Goal: Information Seeking & Learning: Learn about a topic

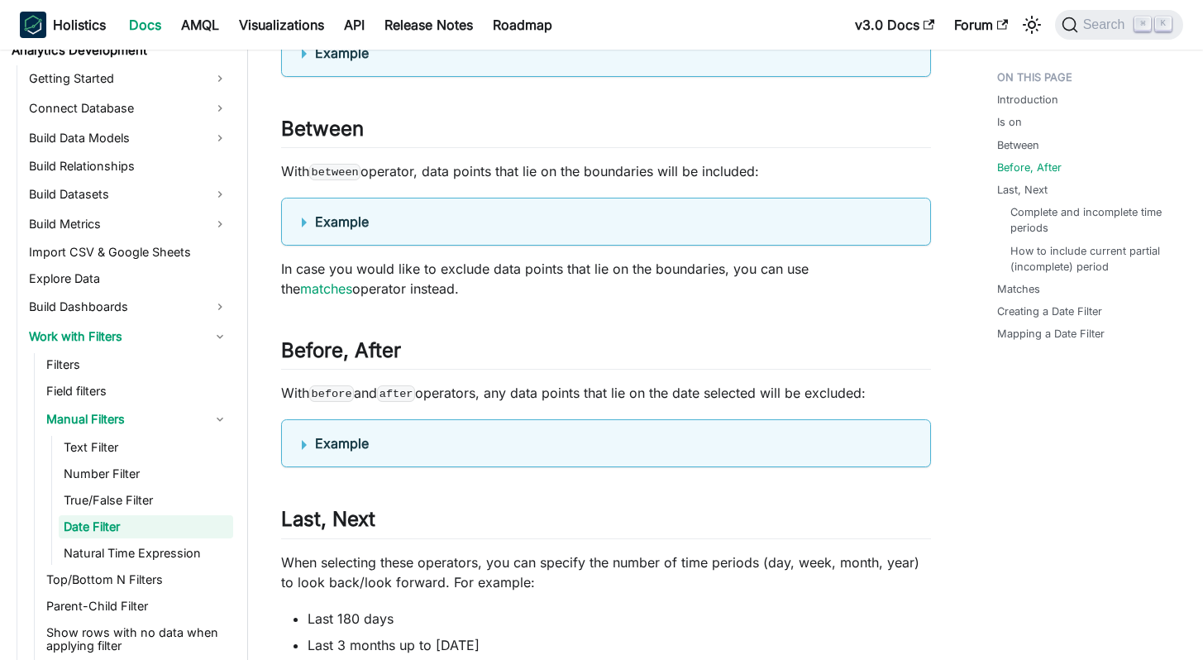
scroll to position [1693, 0]
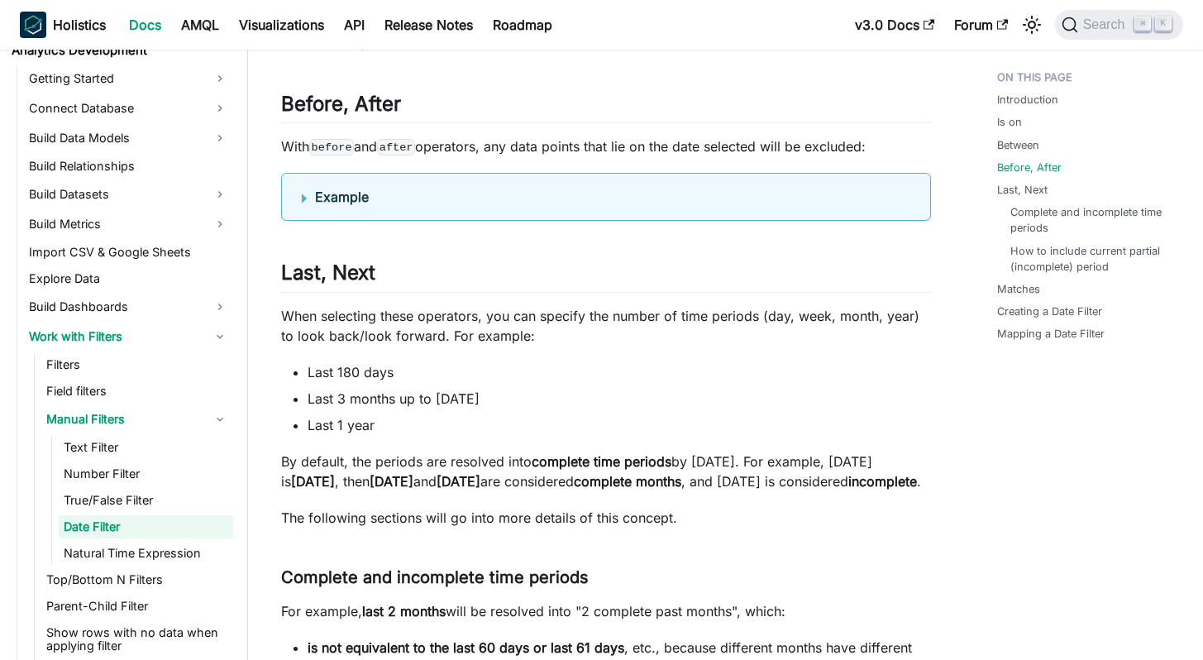
click at [303, 207] on summary "Example" at bounding box center [606, 197] width 608 height 20
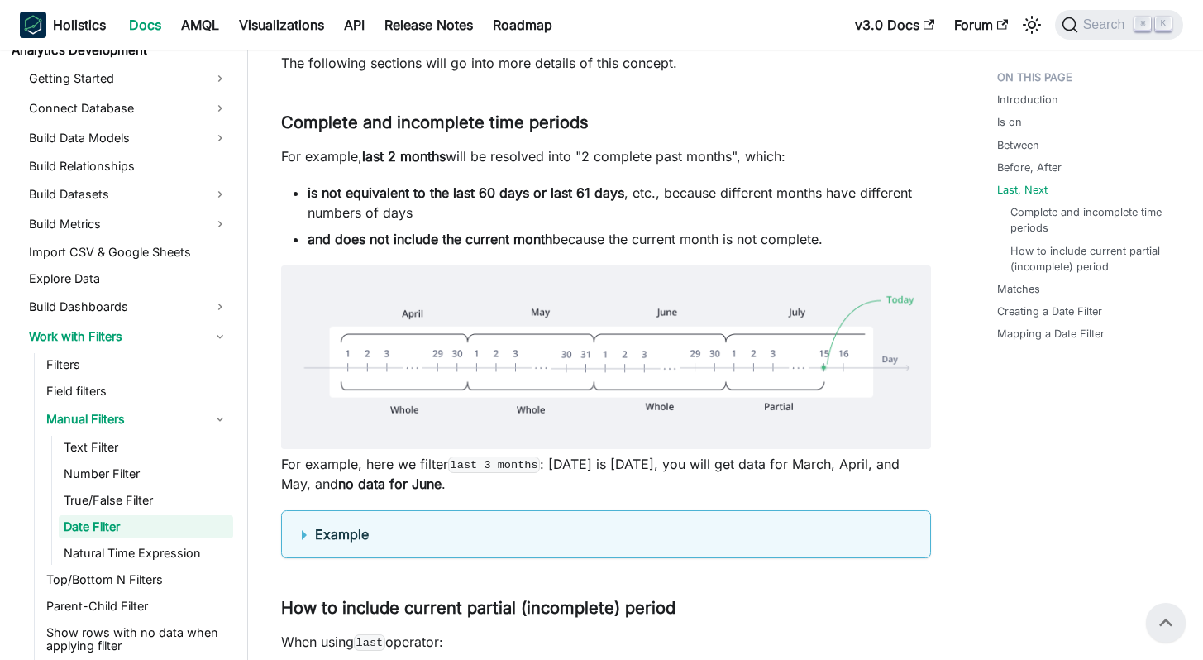
scroll to position [2566, 0]
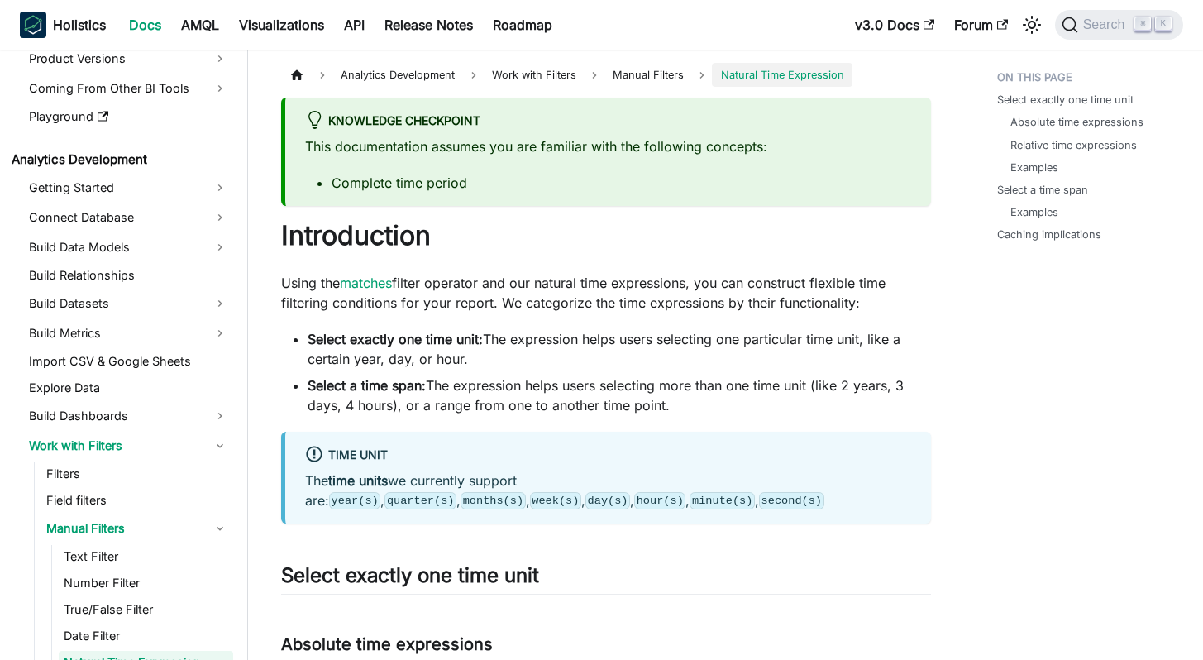
scroll to position [267, 0]
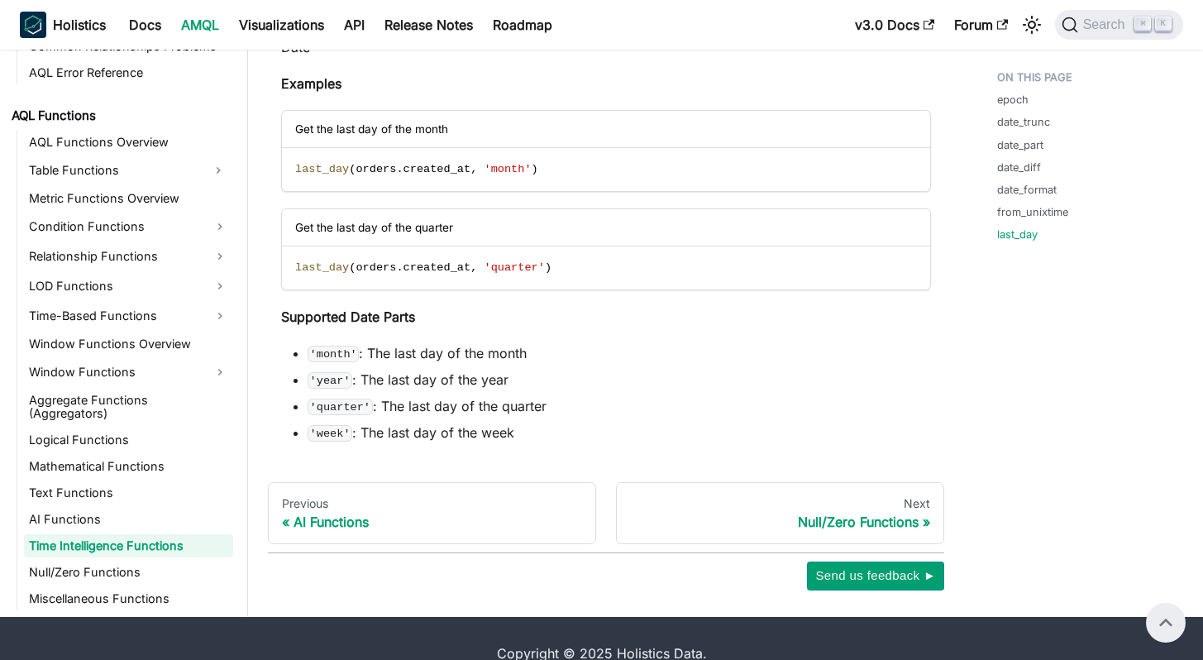
scroll to position [6757, 0]
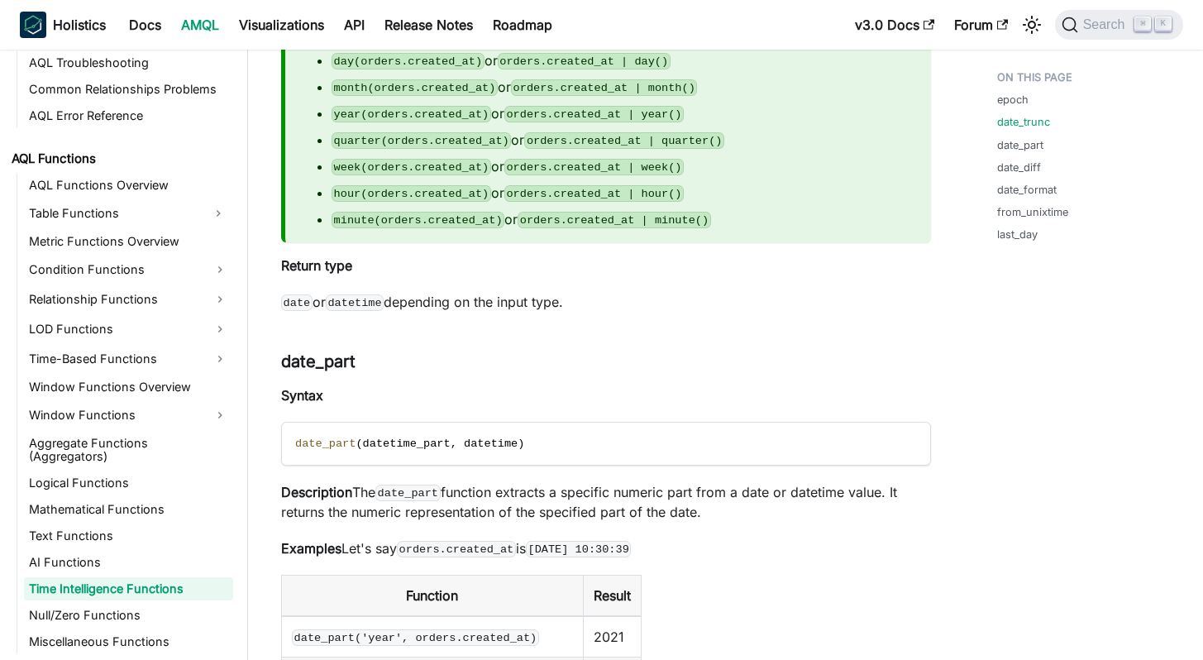
scroll to position [2053, 0]
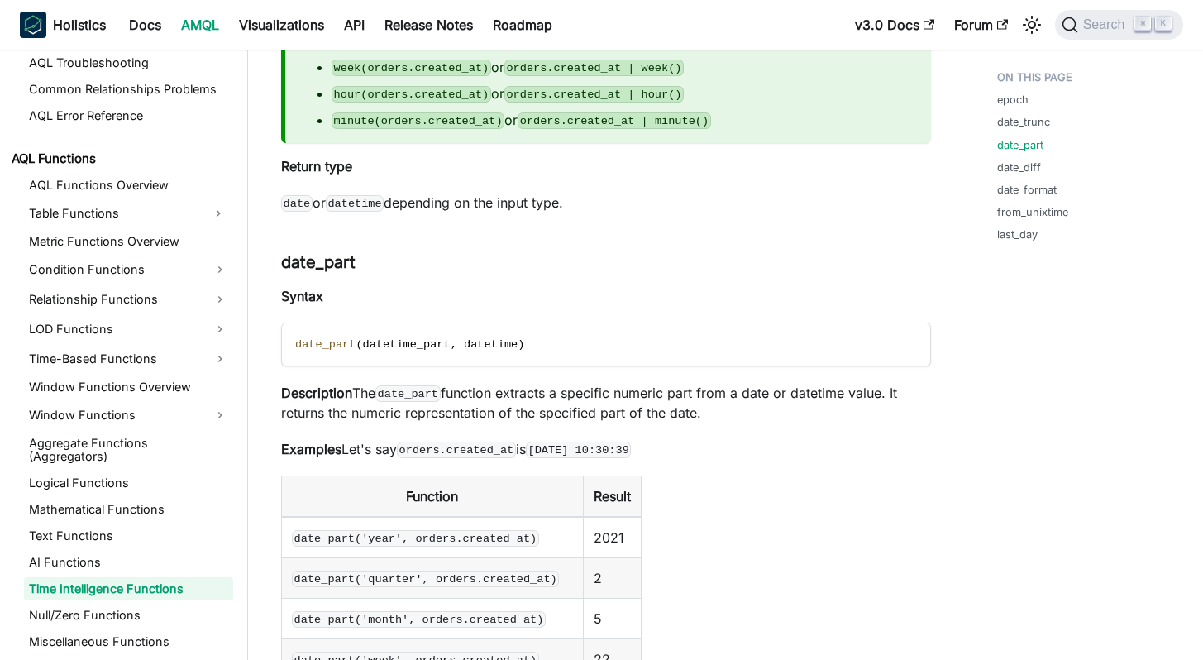
drag, startPoint x: 692, startPoint y: 441, endPoint x: 682, endPoint y: 454, distance: 15.9
click at [682, 454] on p "Examples Let's say orders.created_at is [DATE] 10:30:39" at bounding box center [606, 449] width 650 height 20
drag, startPoint x: 718, startPoint y: 419, endPoint x: 260, endPoint y: 257, distance: 485.0
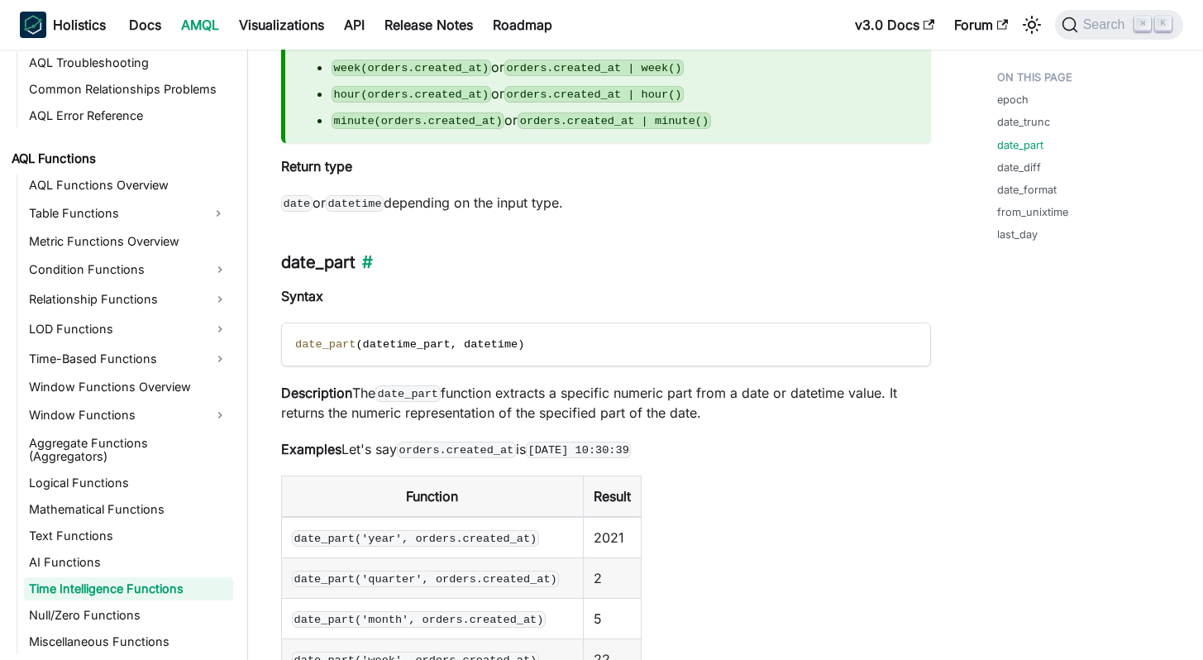
click at [296, 264] on h3 "date_part ​" at bounding box center [606, 262] width 650 height 21
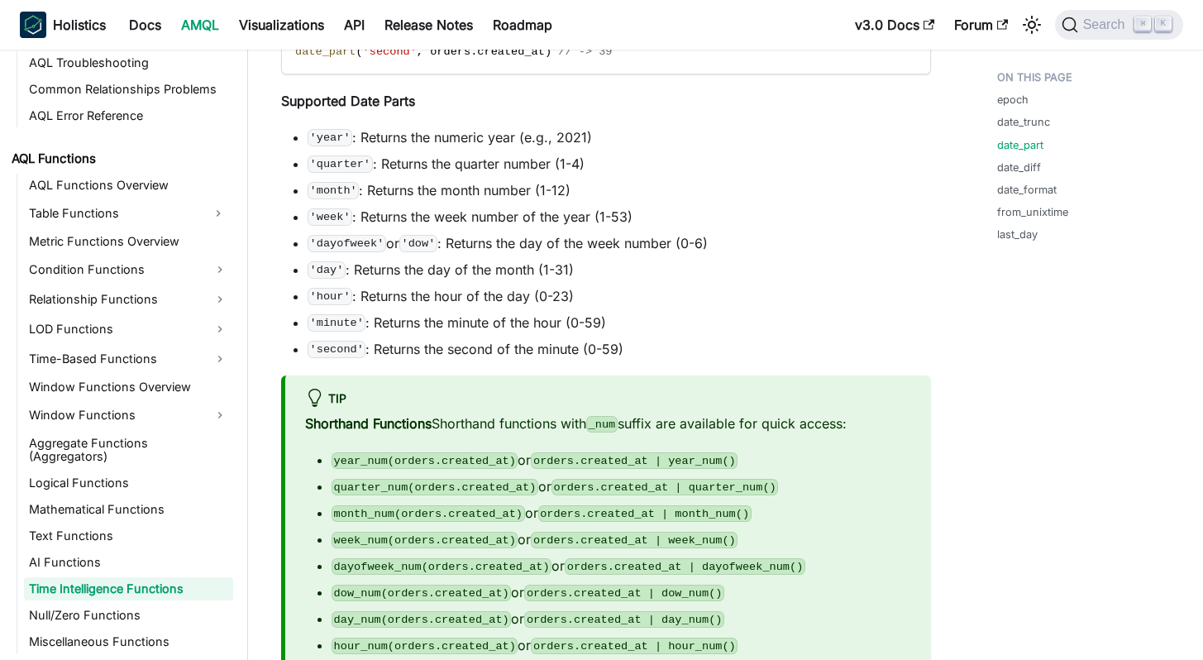
scroll to position [3510, 0]
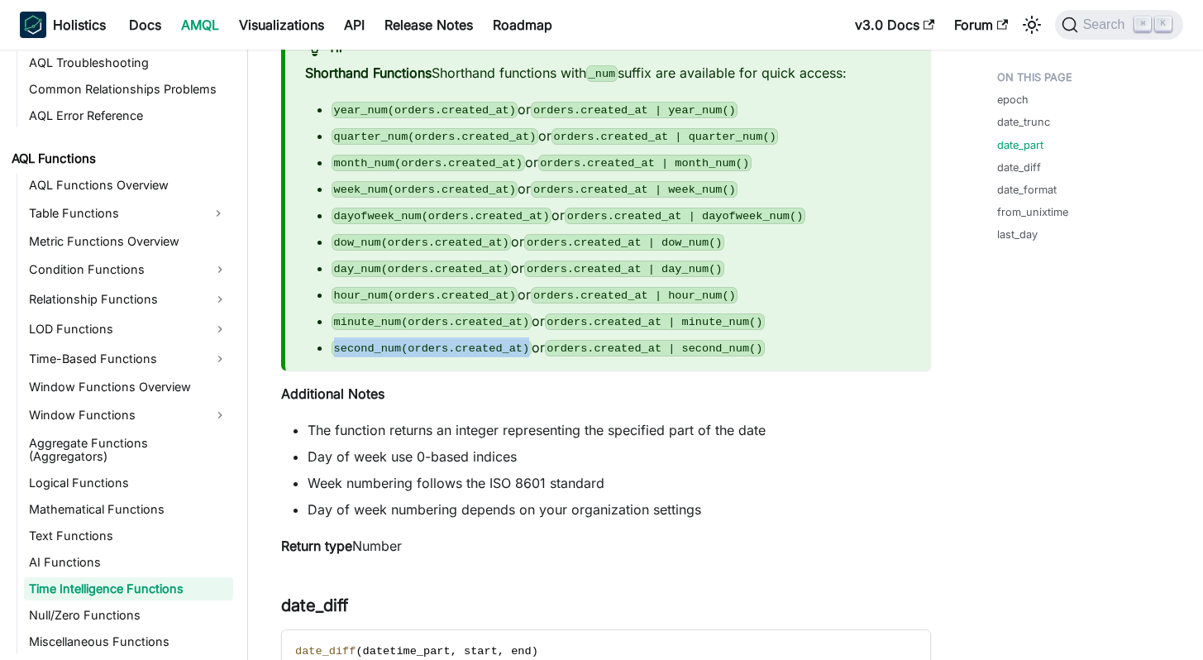
drag, startPoint x: 529, startPoint y: 350, endPoint x: 330, endPoint y: 346, distance: 199.3
click at [330, 346] on ul "year_num(orders.created_at) or orders.created_at | year_num() quarter_num(order…" at bounding box center [608, 228] width 606 height 258
click at [334, 344] on code "second_num(orders.created_at)" at bounding box center [431, 348] width 200 height 17
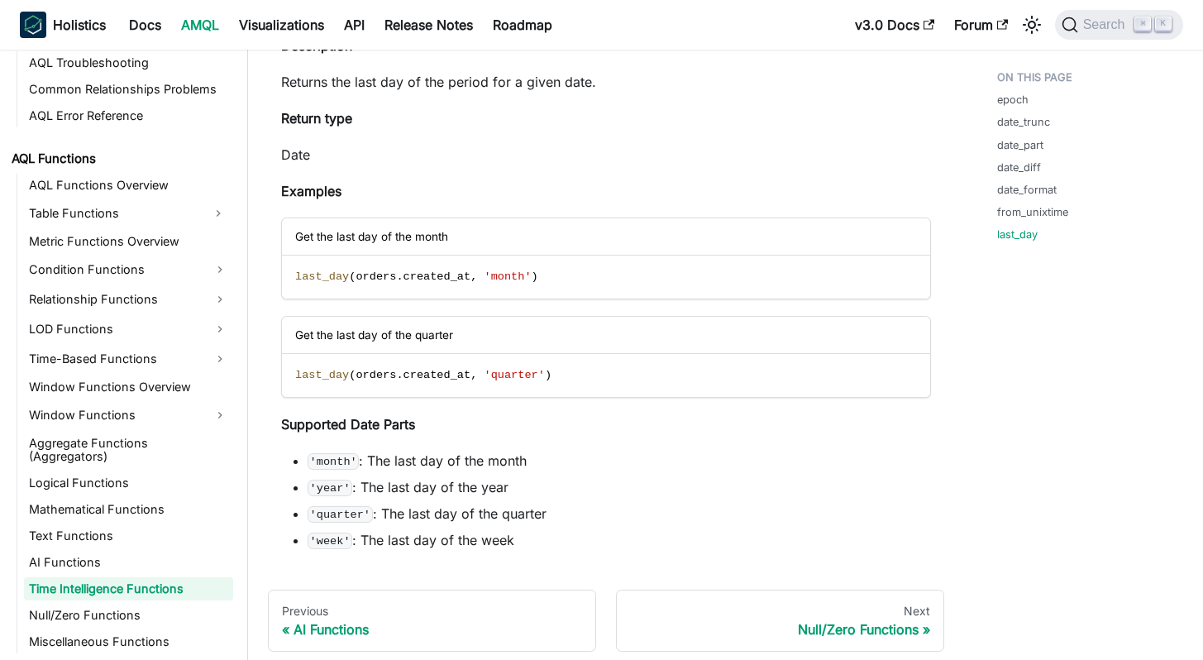
scroll to position [6808, 0]
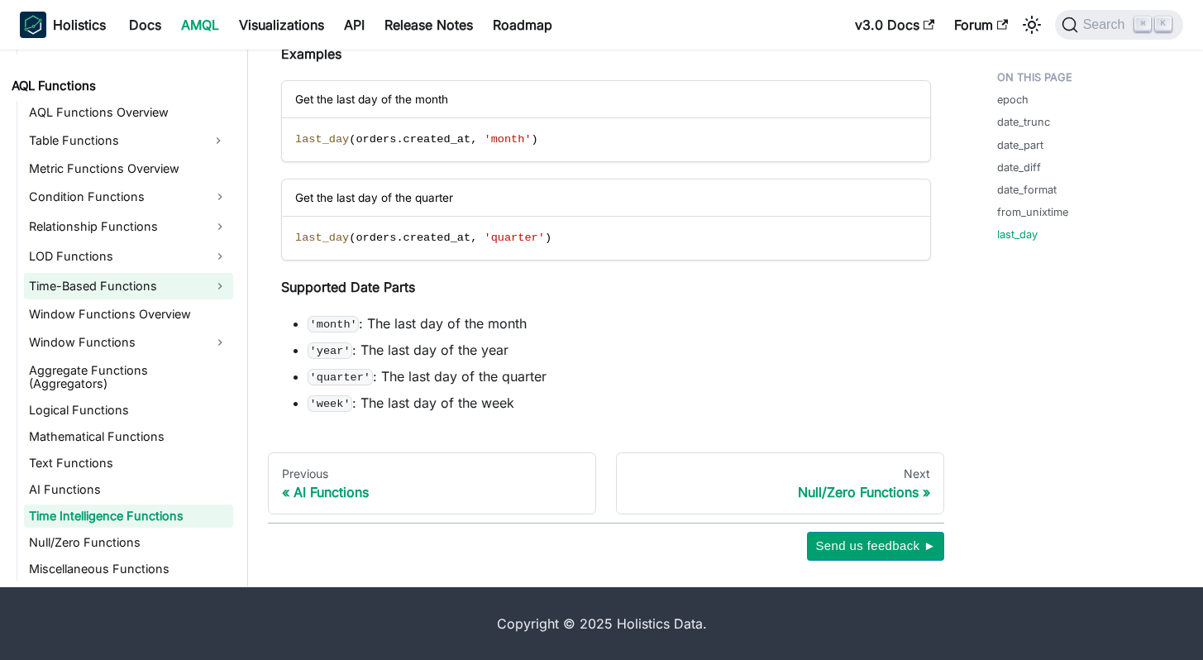
click at [165, 279] on link "Time-Based Functions" at bounding box center [128, 286] width 209 height 26
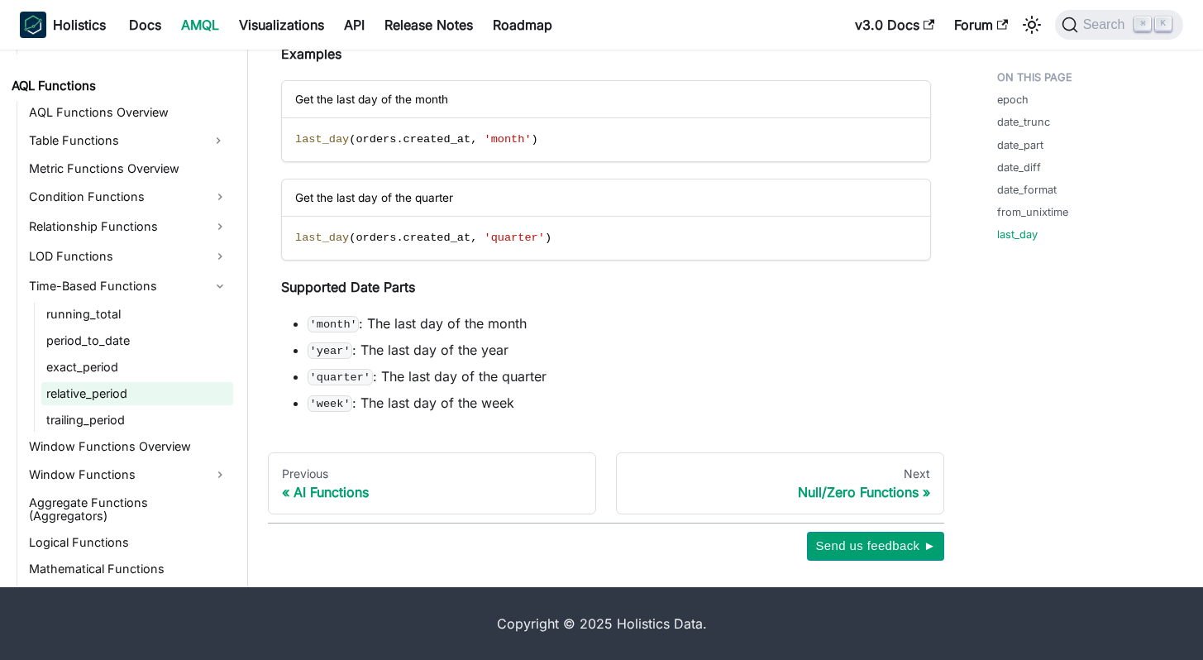
click at [110, 396] on link "relative_period" at bounding box center [137, 393] width 192 height 23
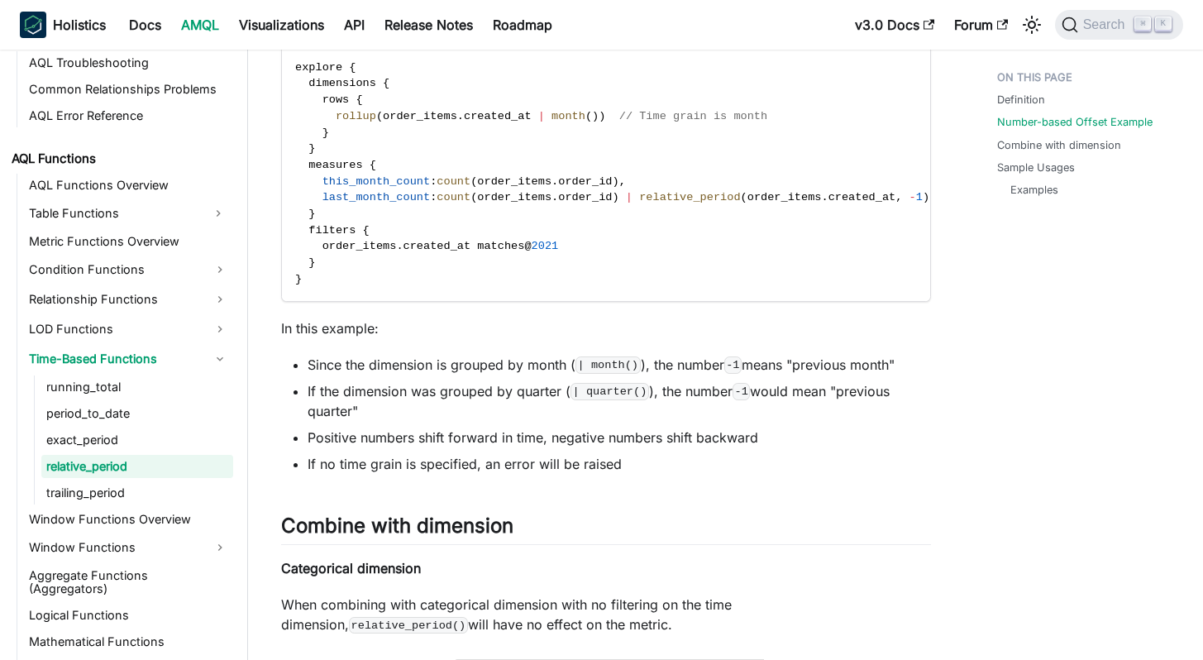
scroll to position [1432, 0]
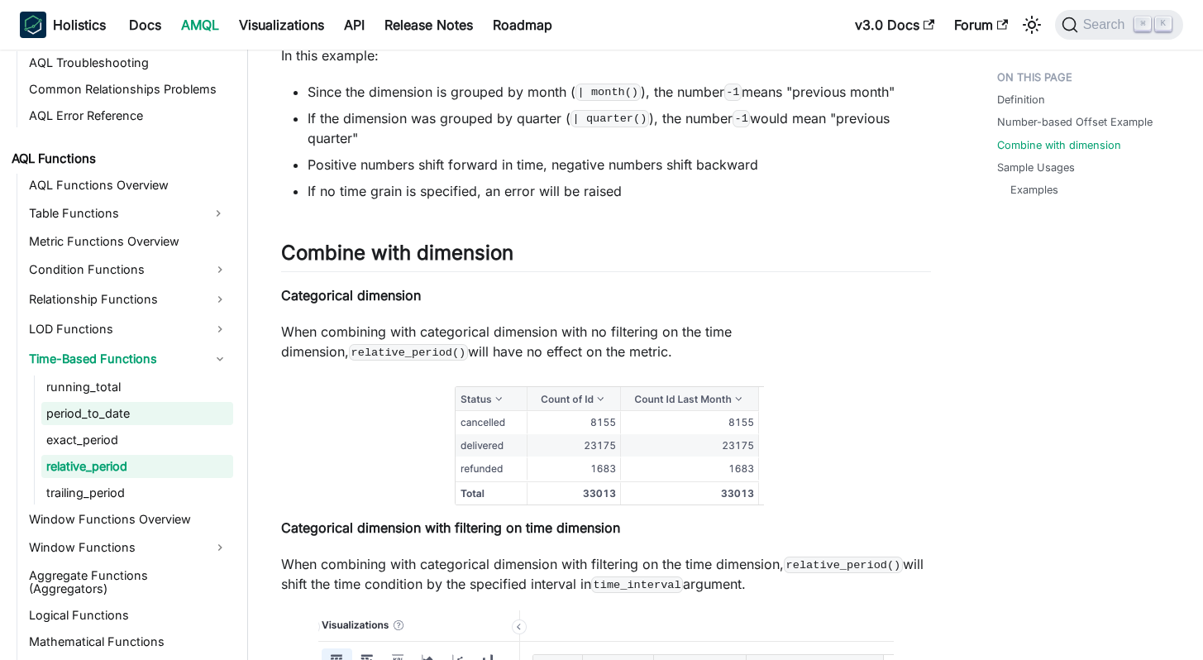
click at [102, 417] on link "period_to_date" at bounding box center [137, 413] width 192 height 23
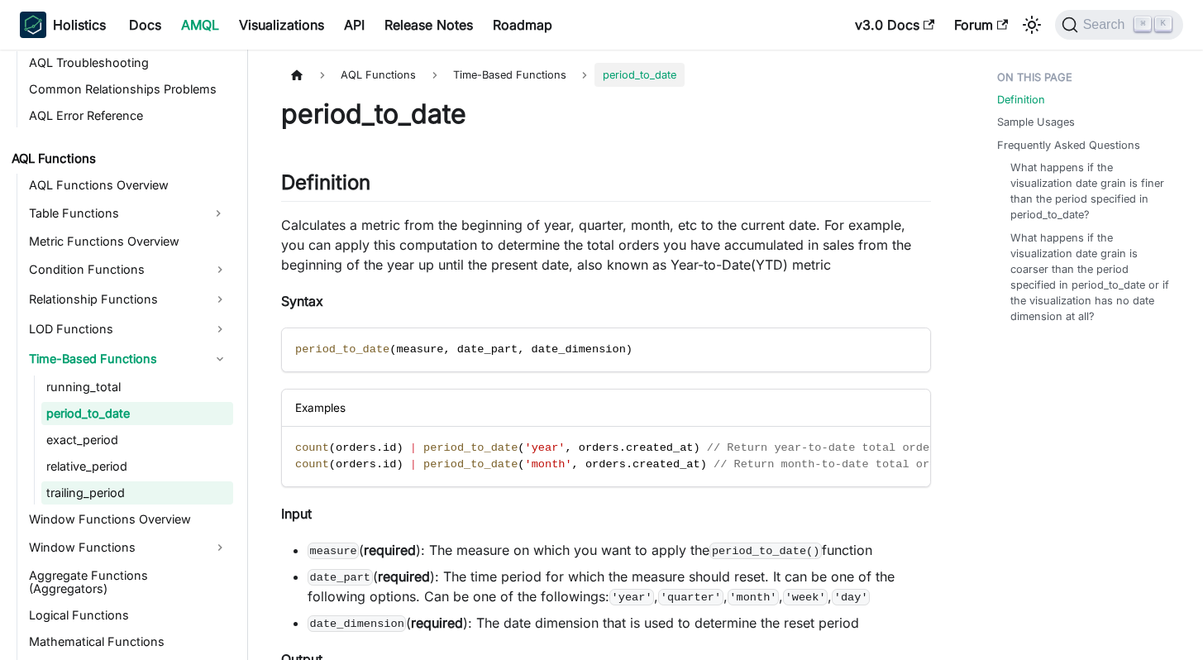
click at [107, 500] on link "trailing_period" at bounding box center [137, 492] width 192 height 23
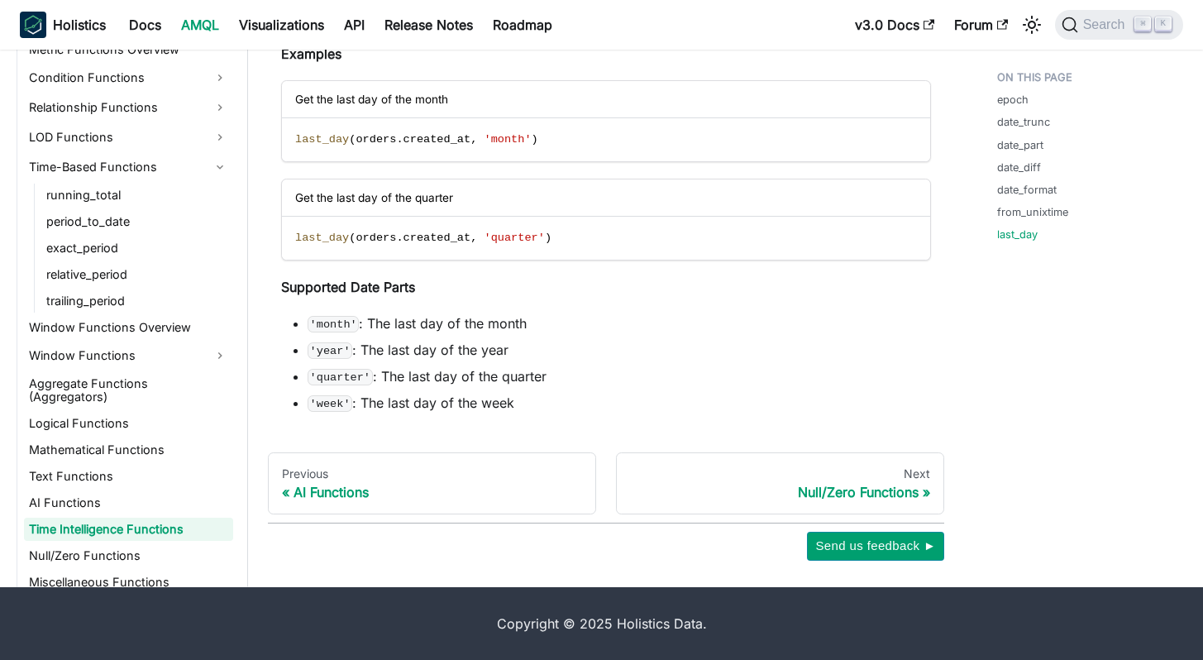
scroll to position [1232, 0]
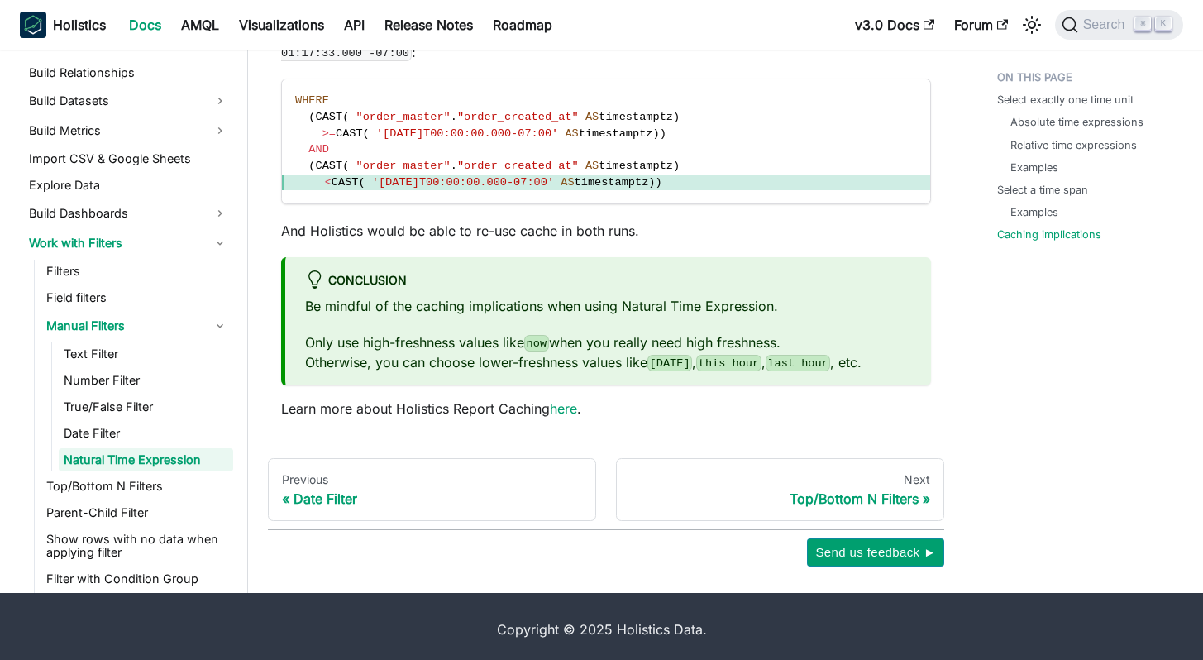
scroll to position [5992, 0]
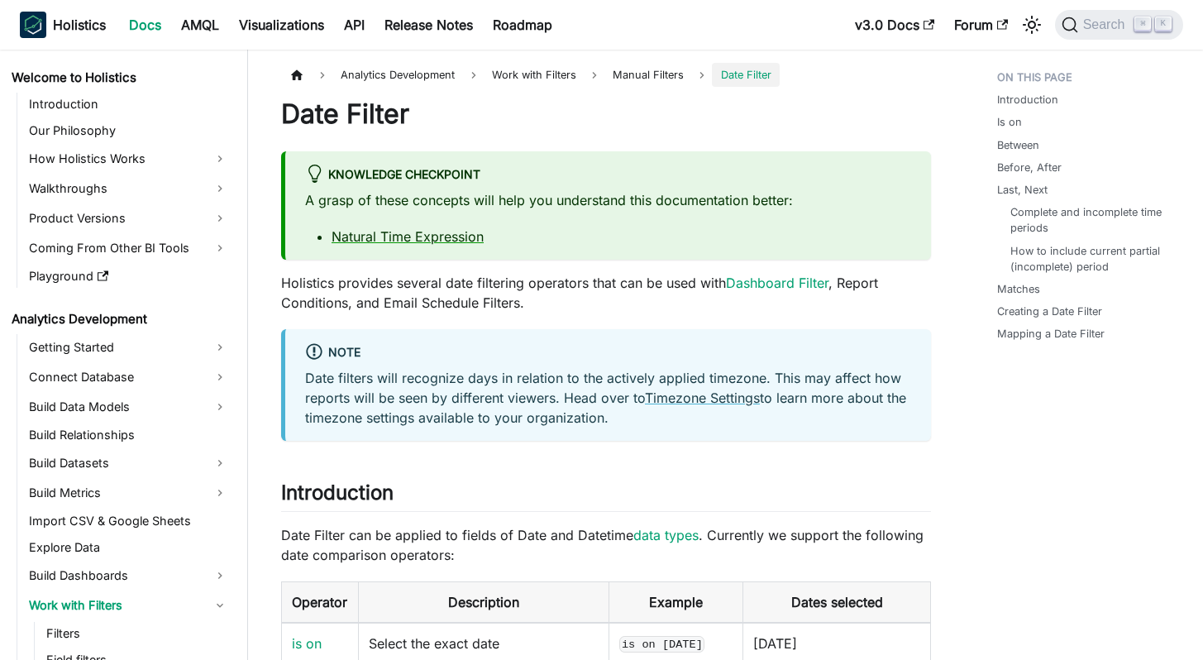
scroll to position [269, 0]
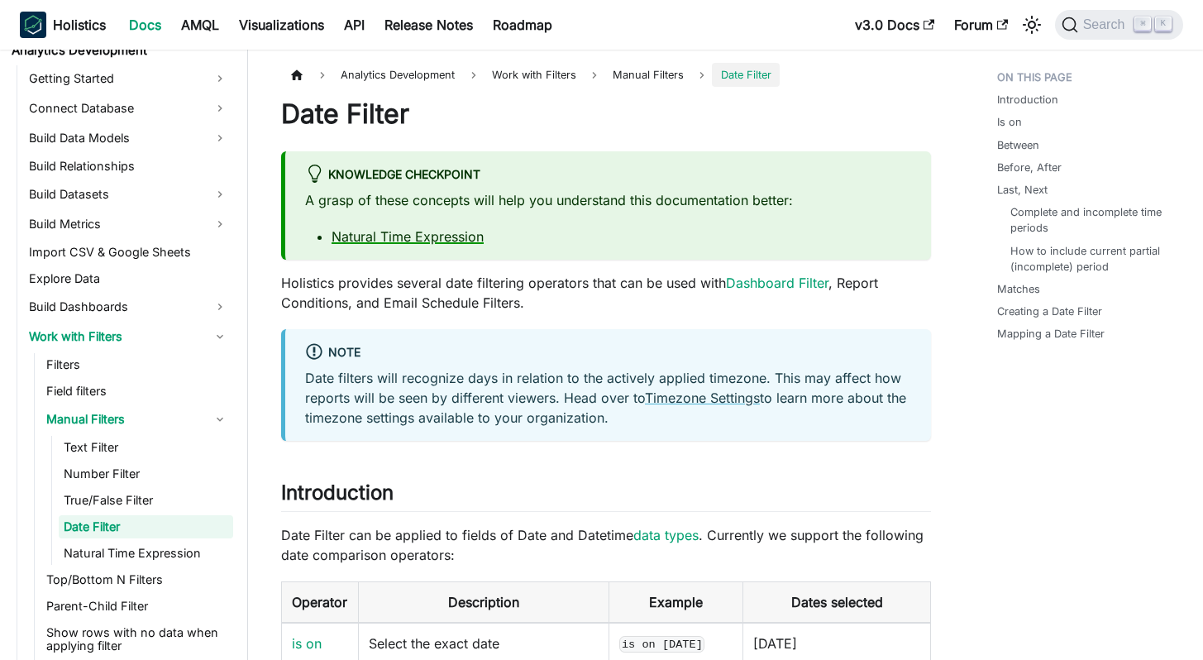
click at [452, 242] on link "Natural Time Expression" at bounding box center [407, 236] width 152 height 17
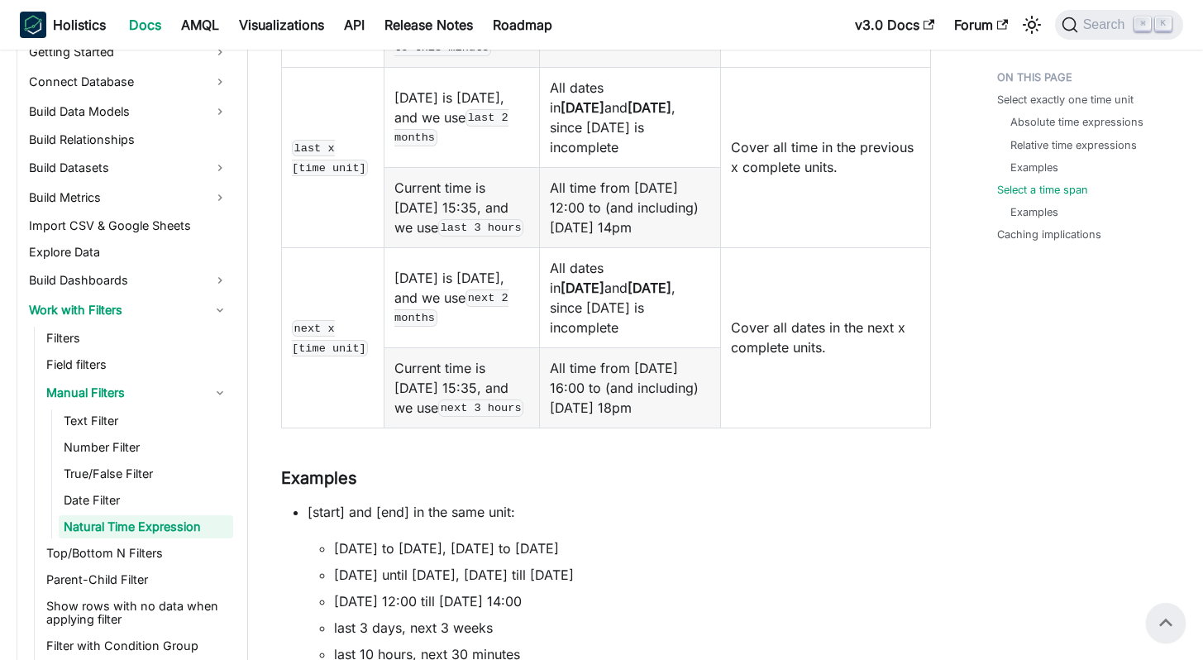
scroll to position [3582, 0]
